Goal: Connect with others: Connect with others

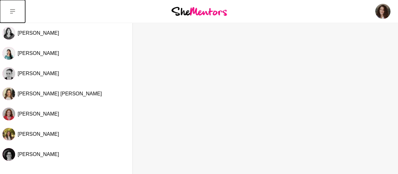
click at [12, 9] on icon at bounding box center [12, 11] width 5 height 5
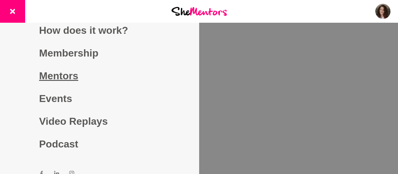
click at [54, 75] on link "Mentors" at bounding box center [99, 75] width 121 height 23
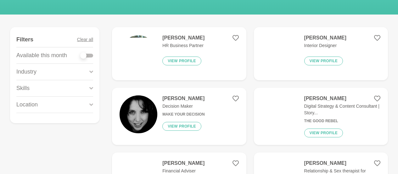
scroll to position [94, 0]
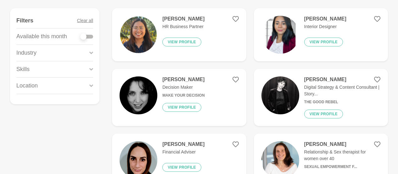
click at [92, 71] on icon at bounding box center [91, 69] width 4 height 9
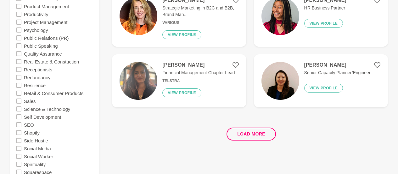
scroll to position [1228, 0]
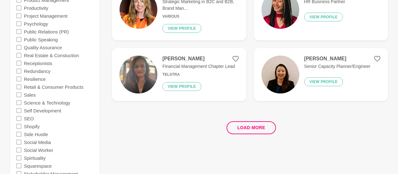
click at [21, 118] on icon at bounding box center [18, 118] width 5 height 5
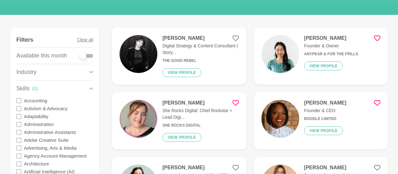
scroll to position [63, 0]
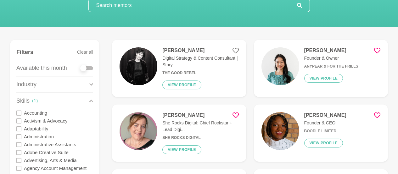
click at [90, 99] on icon at bounding box center [91, 100] width 4 height 9
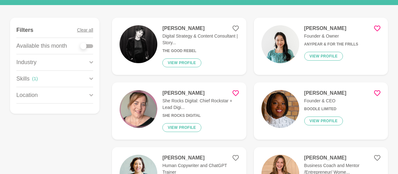
scroll to position [94, 0]
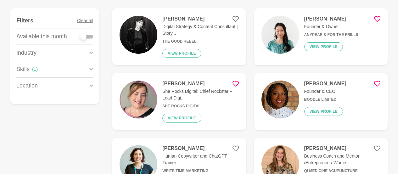
click at [90, 88] on icon at bounding box center [91, 85] width 4 height 9
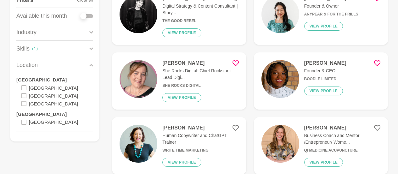
scroll to position [126, 0]
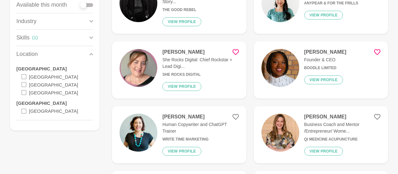
click at [24, 111] on icon at bounding box center [23, 110] width 5 height 5
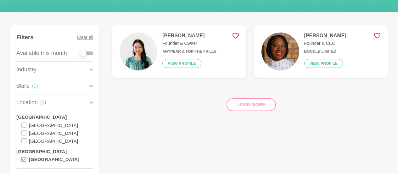
scroll to position [63, 0]
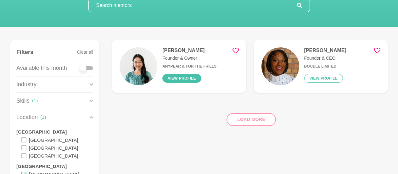
click at [200, 81] on button "View profile" at bounding box center [181, 78] width 39 height 9
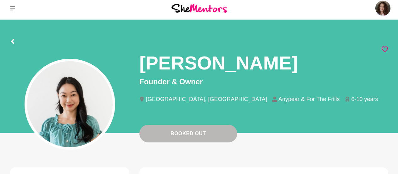
scroll to position [3, 0]
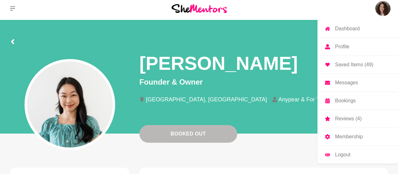
click at [381, 9] on img at bounding box center [383, 8] width 15 height 15
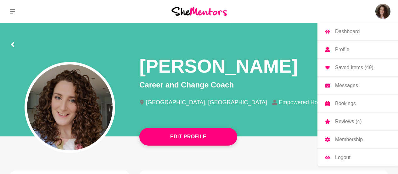
click at [345, 88] on link "Messages" at bounding box center [358, 86] width 81 height 18
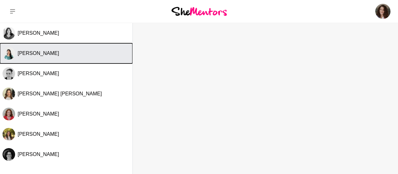
click at [67, 54] on div "[PERSON_NAME]" at bounding box center [74, 53] width 112 height 6
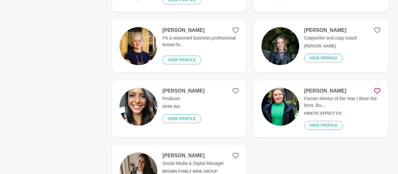
scroll to position [373, 0]
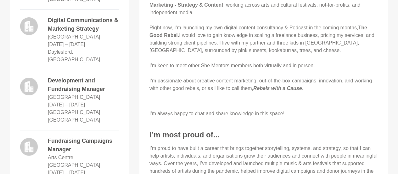
scroll to position [315, 0]
